Goal: Information Seeking & Learning: Learn about a topic

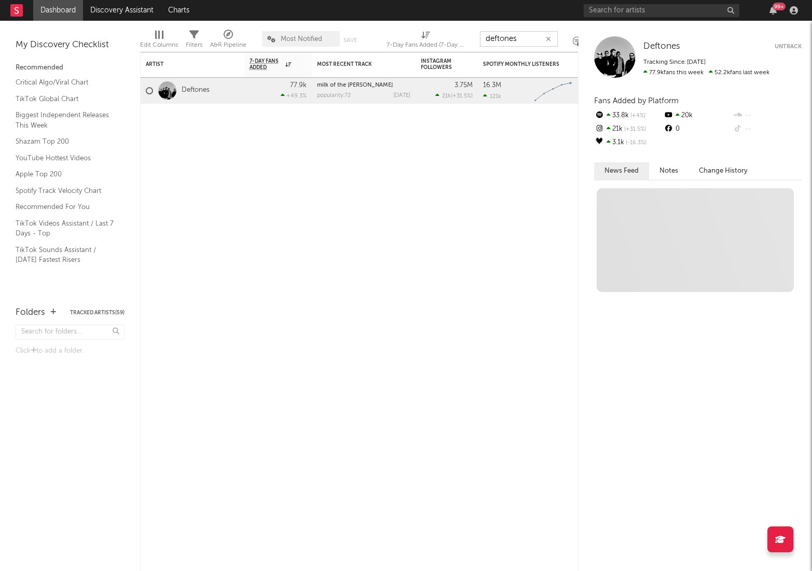
type input "deftones"
click at [199, 92] on link "Deftones" at bounding box center [196, 90] width 28 height 9
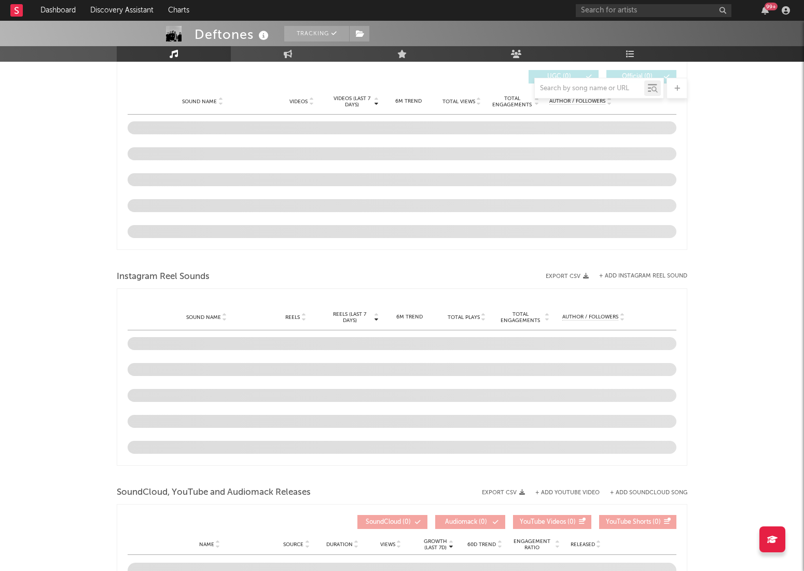
select select "6m"
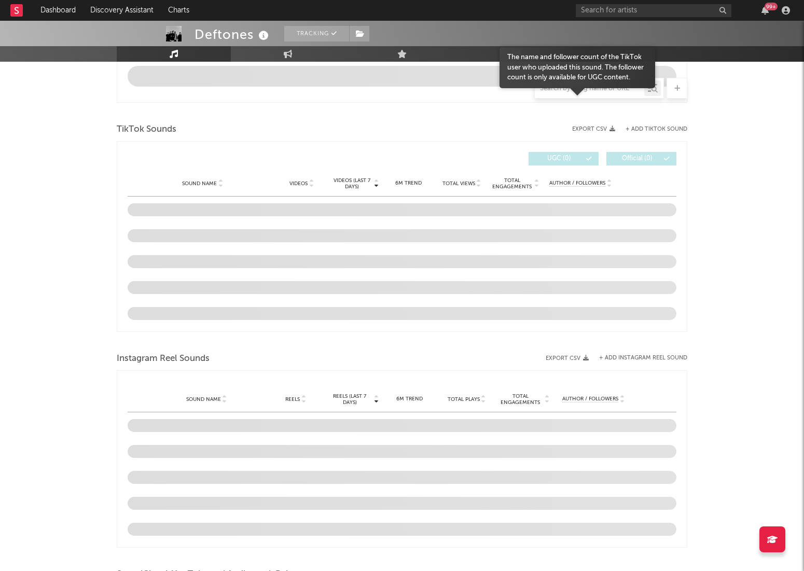
scroll to position [711, 0]
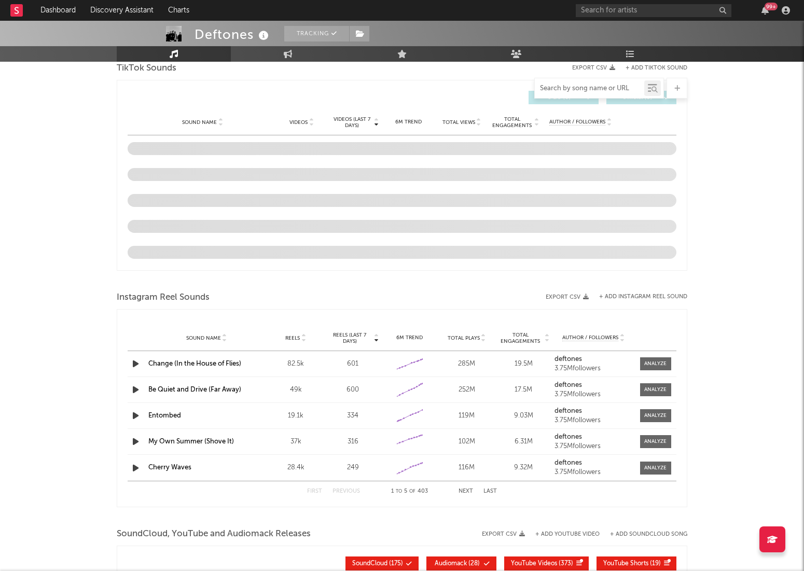
click at [596, 85] on input "text" at bounding box center [589, 89] width 109 height 8
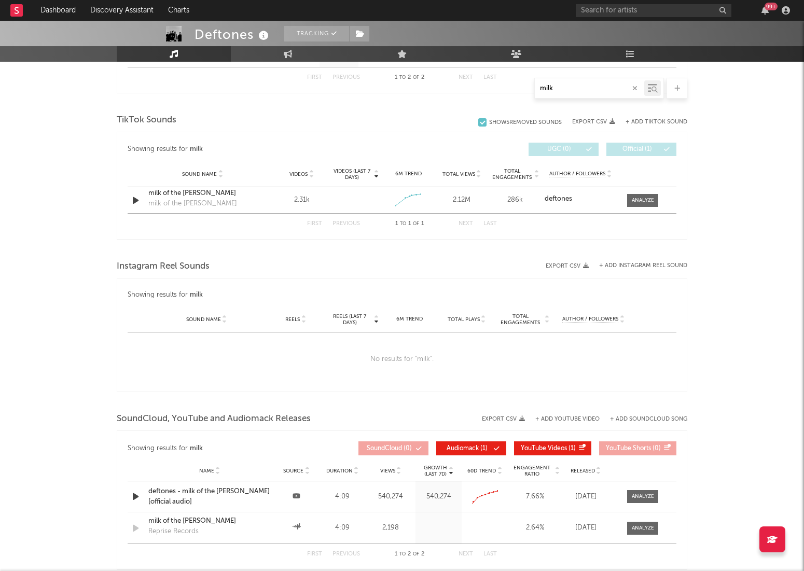
scroll to position [533, 0]
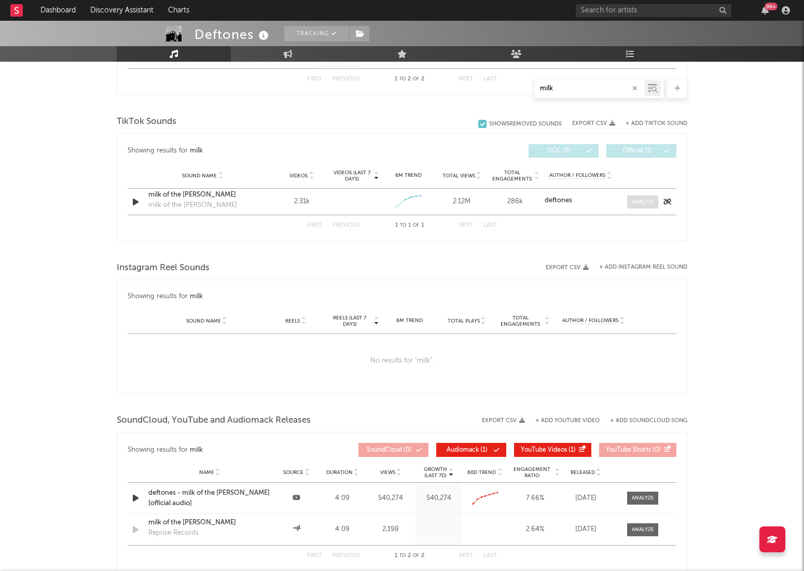
type input "milk"
click at [634, 203] on div at bounding box center [643, 202] width 22 height 8
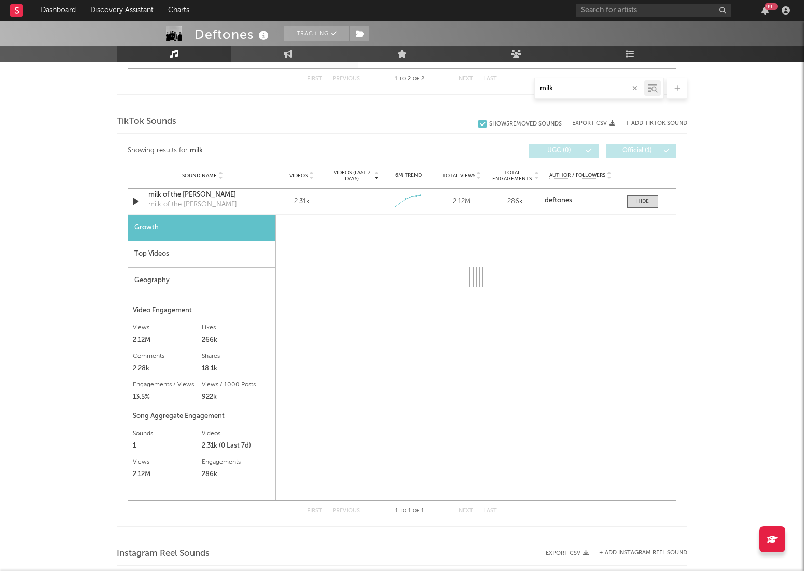
select select "1w"
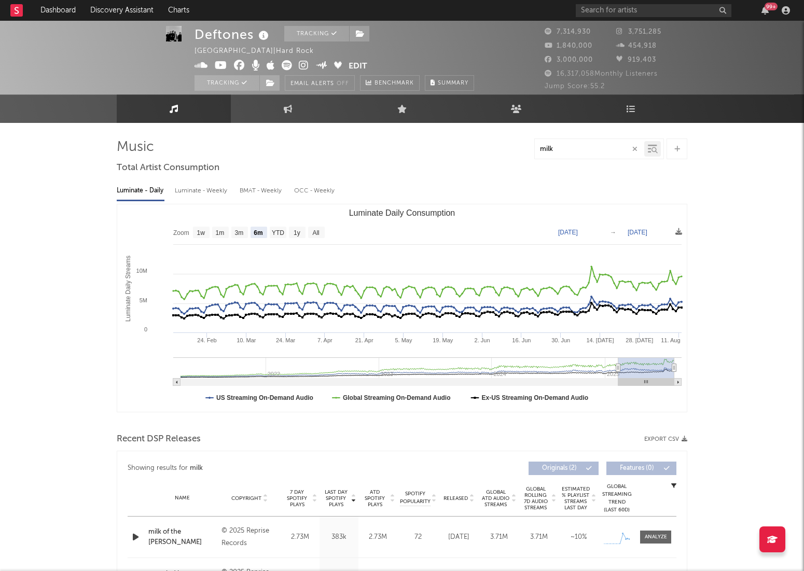
scroll to position [0, 0]
